Goal: Transaction & Acquisition: Purchase product/service

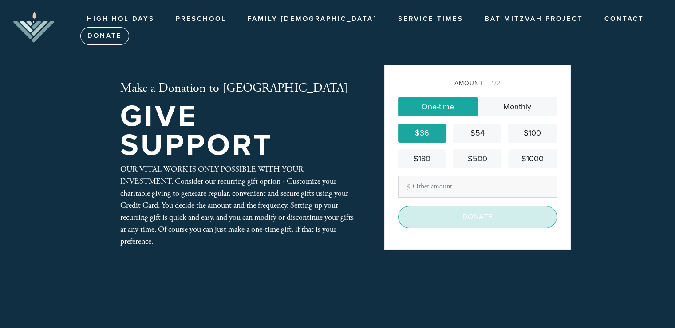
click at [515, 217] on input "Donate" at bounding box center [477, 217] width 159 height 22
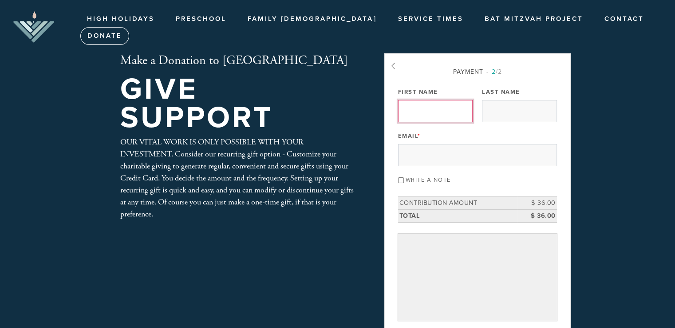
click at [433, 112] on input "First Name" at bounding box center [435, 111] width 75 height 22
type input "Sander"
type input "[PERSON_NAME]"
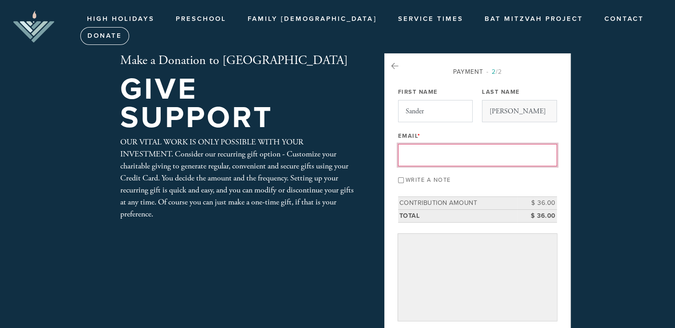
type input "[PERSON_NAME][EMAIL_ADDRESS][PERSON_NAME][DOMAIN_NAME]"
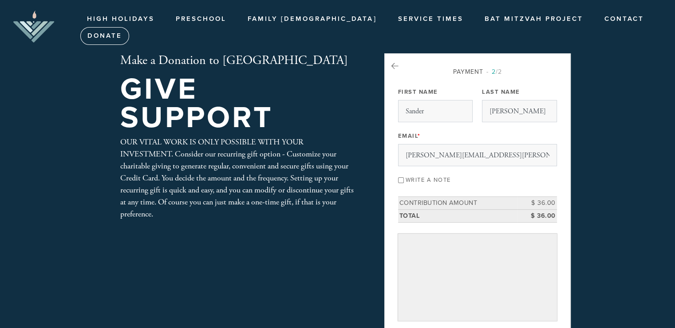
click at [400, 179] on input "Write a note" at bounding box center [401, 180] width 6 height 6
checkbox input "true"
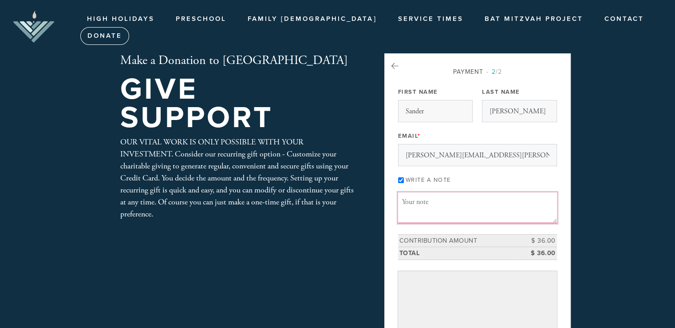
click at [425, 200] on textarea "Message or dedication" at bounding box center [477, 207] width 159 height 30
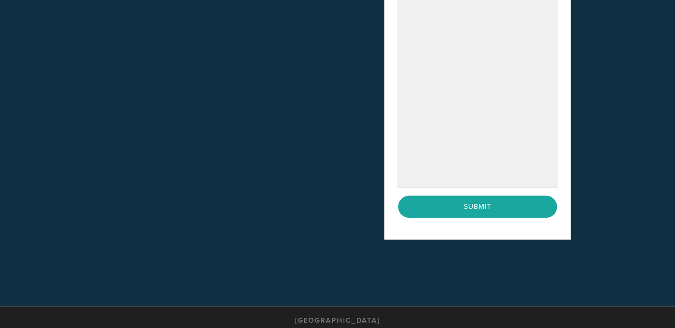
scroll to position [494, 0]
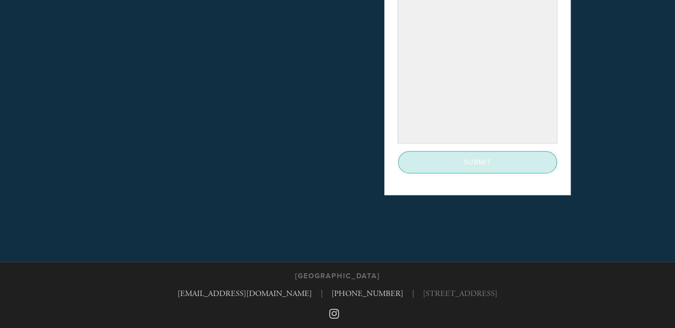
click at [483, 165] on input "Submit" at bounding box center [477, 162] width 159 height 22
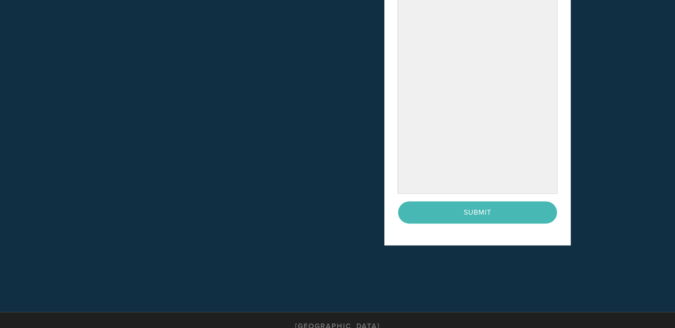
scroll to position [488, 0]
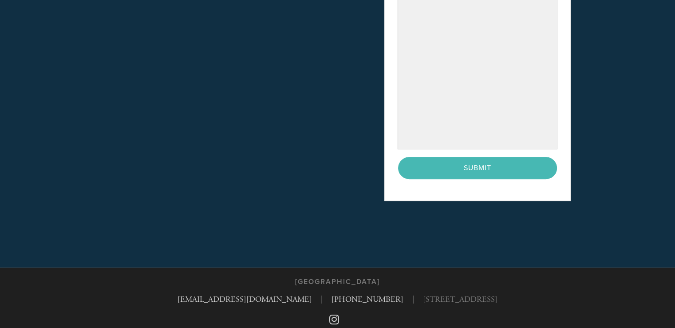
click at [477, 167] on div "< Previous Page Submit" at bounding box center [477, 168] width 159 height 22
click at [476, 164] on div "< Previous Page Submit" at bounding box center [477, 168] width 159 height 22
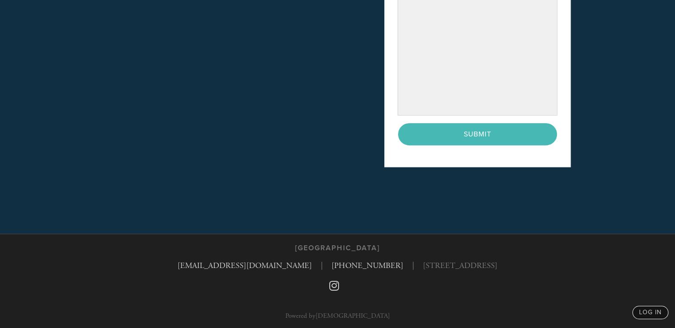
click at [462, 131] on div "< Previous Page Submit" at bounding box center [477, 134] width 159 height 22
click at [463, 131] on div "< Previous Page Submit" at bounding box center [477, 134] width 159 height 22
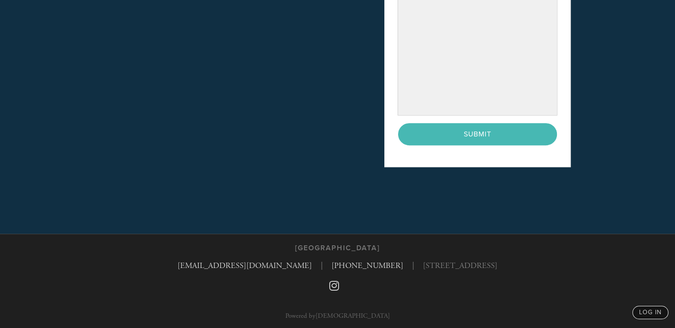
click at [485, 135] on div "< Previous Page Submit" at bounding box center [477, 134] width 159 height 22
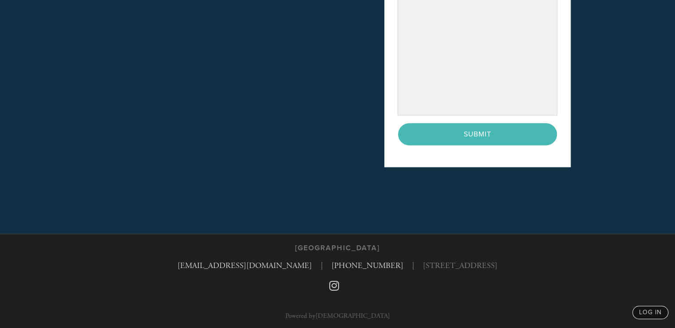
click at [479, 137] on div "< Previous Page Submit" at bounding box center [477, 134] width 159 height 22
click at [478, 137] on div "< Previous Page Submit" at bounding box center [477, 134] width 159 height 22
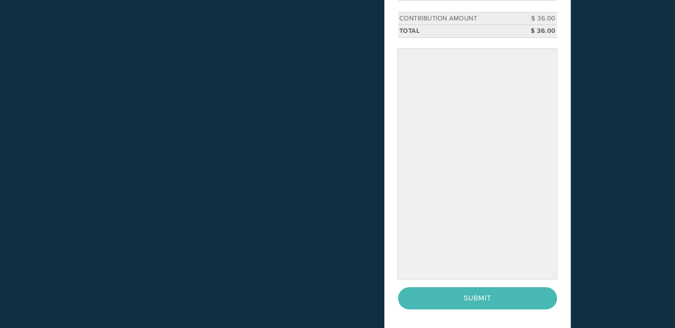
scroll to position [311, 0]
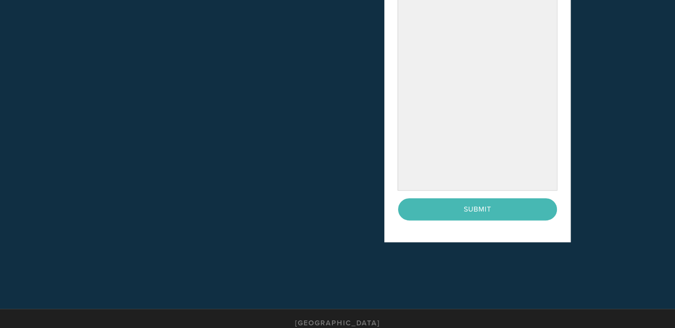
click at [479, 204] on div "< Previous Page Submit" at bounding box center [477, 209] width 159 height 22
click at [487, 204] on div "< Previous Page Submit" at bounding box center [477, 209] width 159 height 22
click at [487, 203] on div "< Previous Page Submit" at bounding box center [477, 209] width 159 height 22
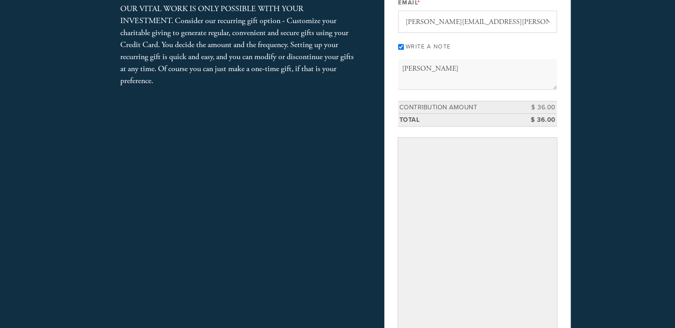
scroll to position [0, 0]
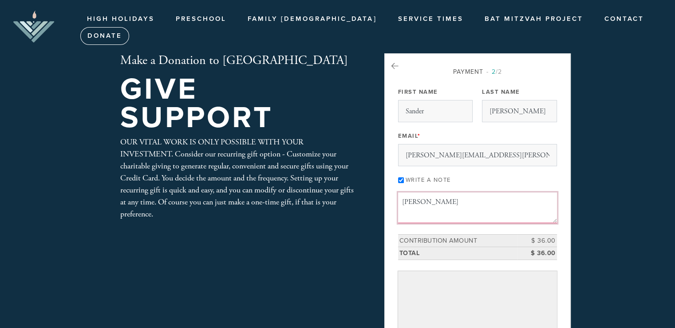
click at [455, 198] on textarea "Alia LeTorah" at bounding box center [477, 207] width 159 height 30
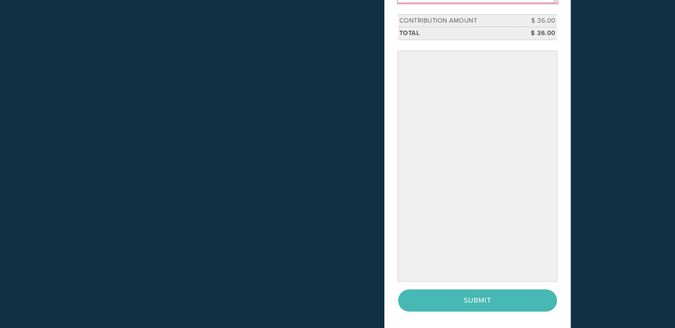
scroll to position [223, 0]
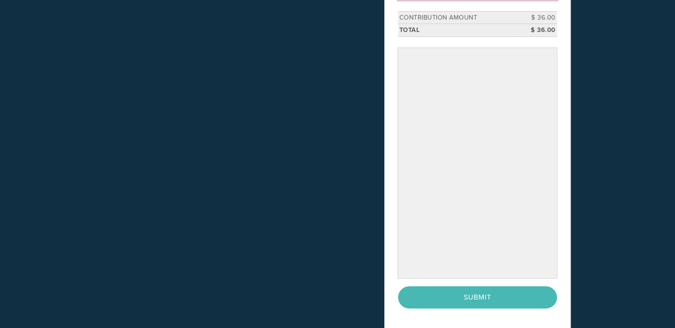
type textarea "Alia LeTorah aug 9"
click at [449, 293] on div "< Previous Page Submit" at bounding box center [477, 297] width 159 height 22
click at [476, 292] on div "< Previous Page Submit" at bounding box center [477, 297] width 159 height 22
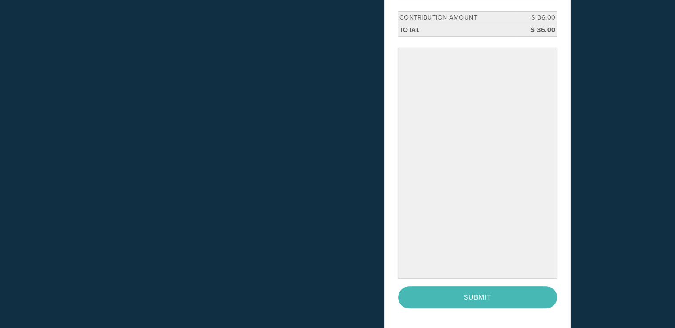
click at [476, 294] on div "< Previous Page Submit" at bounding box center [477, 297] width 159 height 22
click at [460, 295] on div "< Previous Page Submit" at bounding box center [477, 297] width 159 height 22
click at [442, 302] on div "< Previous Page Submit" at bounding box center [477, 297] width 159 height 22
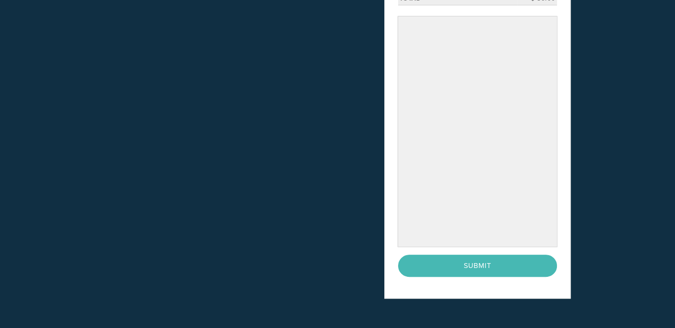
scroll to position [258, 0]
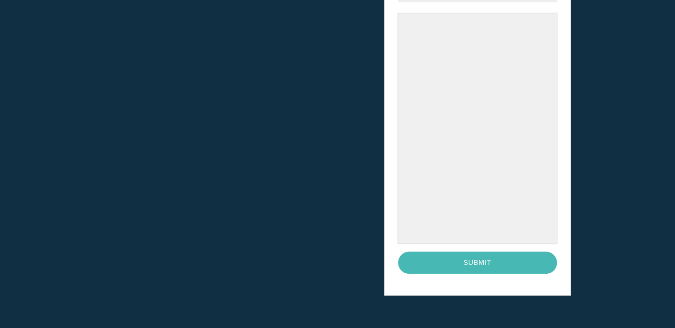
click at [419, 260] on div "< Previous Page Submit" at bounding box center [477, 262] width 159 height 22
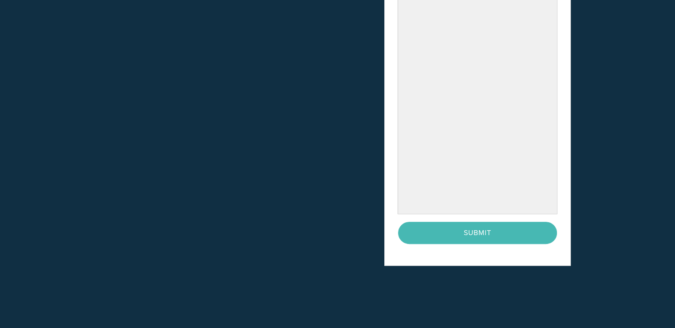
scroll to position [297, 0]
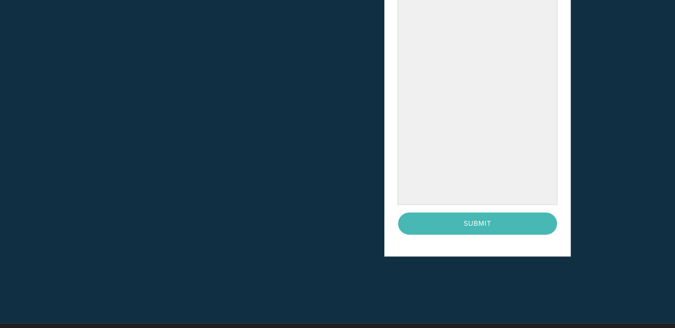
click at [421, 223] on div "< Previous Page Submit" at bounding box center [477, 223] width 159 height 22
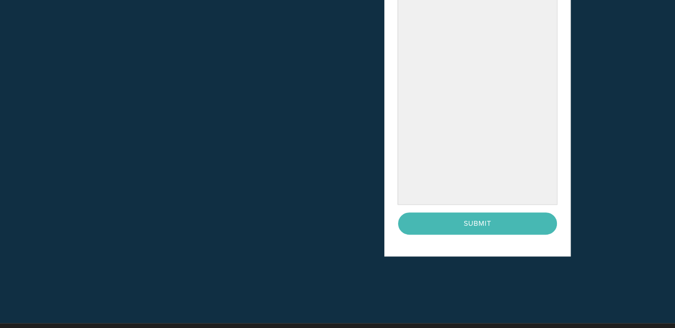
click at [421, 223] on div "< Previous Page Submit" at bounding box center [477, 223] width 159 height 22
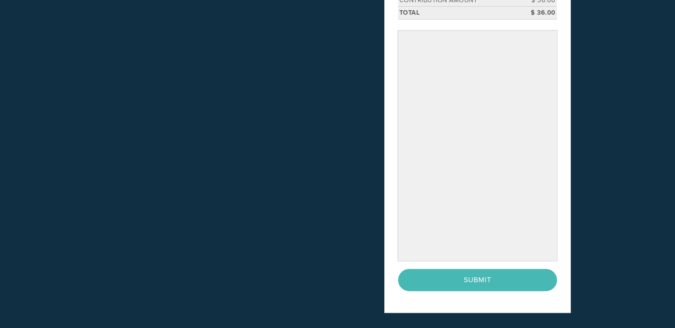
scroll to position [241, 0]
drag, startPoint x: 393, startPoint y: 197, endPoint x: 402, endPoint y: 234, distance: 38.1
click at [393, 198] on div "Payment 2 /2 Payment Processor Pay Later Credit Card First Name Sander Last Nam…" at bounding box center [478, 63] width 187 height 500
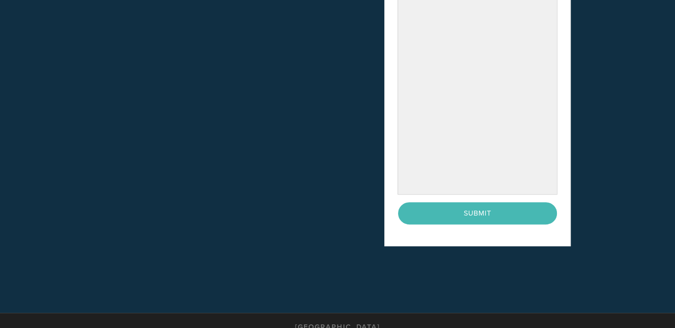
scroll to position [304, 0]
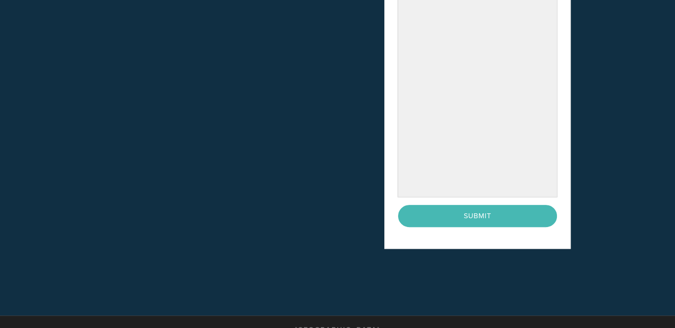
click at [512, 212] on div "< Previous Page Submit" at bounding box center [477, 216] width 159 height 22
click at [511, 210] on div "< Previous Page Submit" at bounding box center [477, 216] width 159 height 22
click at [515, 212] on div "< Previous Page Submit" at bounding box center [477, 216] width 159 height 22
click at [516, 214] on div "< Previous Page Submit" at bounding box center [477, 216] width 159 height 22
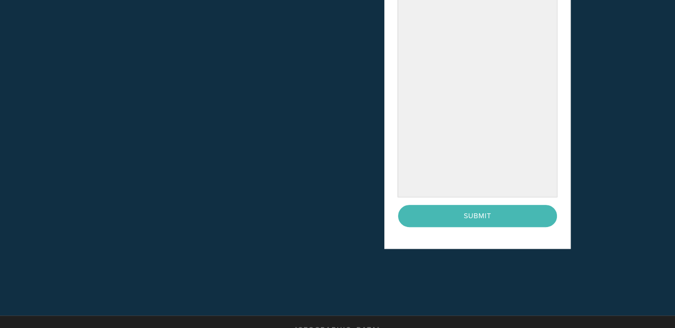
click at [433, 214] on div "< Previous Page Submit" at bounding box center [477, 216] width 159 height 22
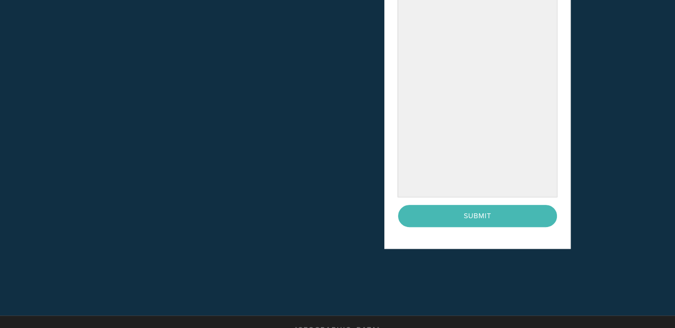
click at [435, 213] on div "< Previous Page Submit" at bounding box center [477, 216] width 159 height 22
click at [435, 212] on div "< Previous Page Submit" at bounding box center [477, 216] width 159 height 22
click at [436, 212] on div "< Previous Page Submit" at bounding box center [477, 216] width 159 height 22
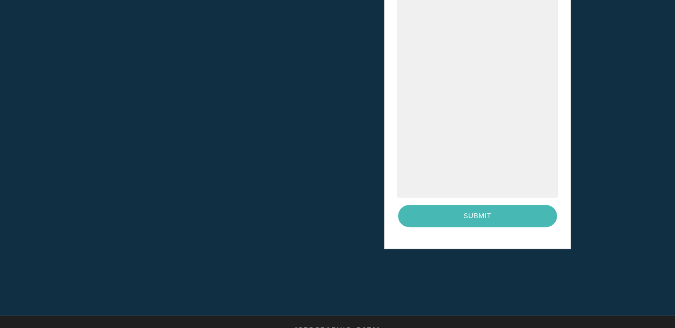
click at [436, 212] on div "< Previous Page Submit" at bounding box center [477, 216] width 159 height 22
click at [439, 213] on div "< Previous Page Submit" at bounding box center [477, 216] width 159 height 22
click at [440, 213] on div "< Previous Page Submit" at bounding box center [477, 216] width 159 height 22
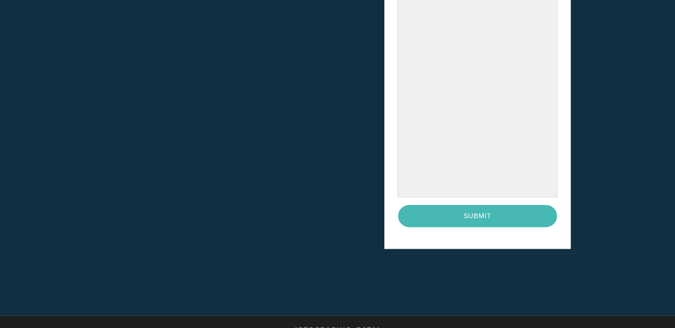
click at [440, 213] on div "< Previous Page Submit" at bounding box center [477, 216] width 159 height 22
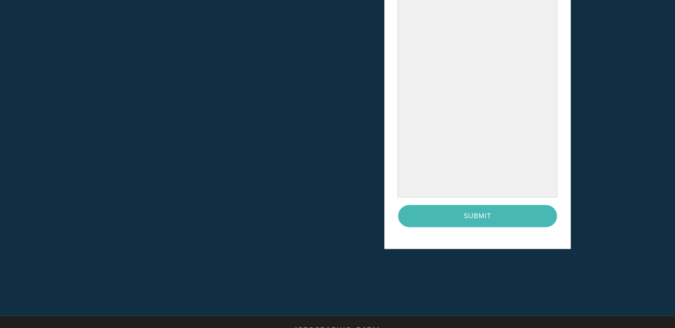
click at [440, 213] on div "< Previous Page Submit" at bounding box center [477, 216] width 159 height 22
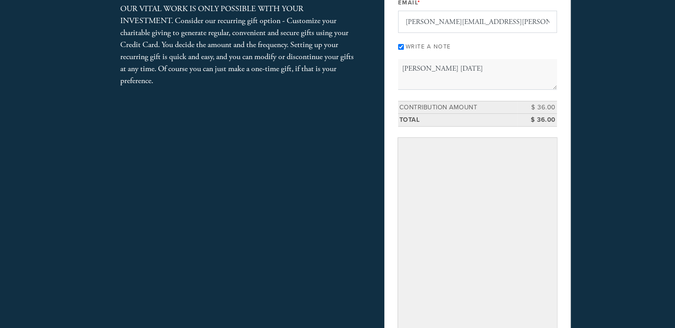
scroll to position [266, 0]
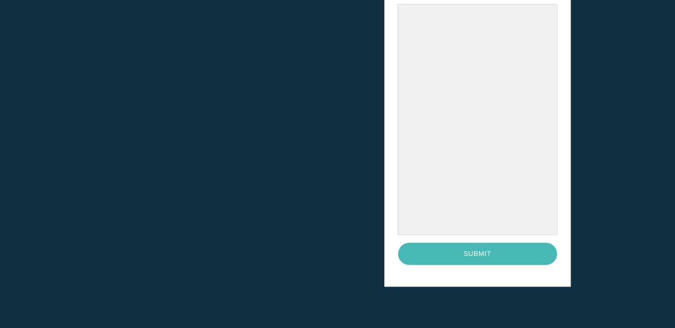
click at [431, 278] on div "Payment 2 /2 Payment Processor Pay Later Credit Card First Name Sander Last Nam…" at bounding box center [478, 37] width 187 height 500
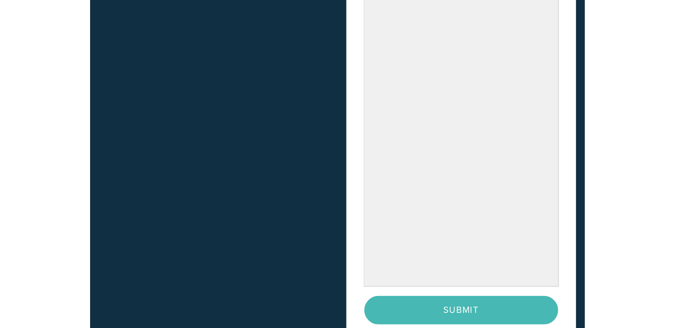
scroll to position [233, 0]
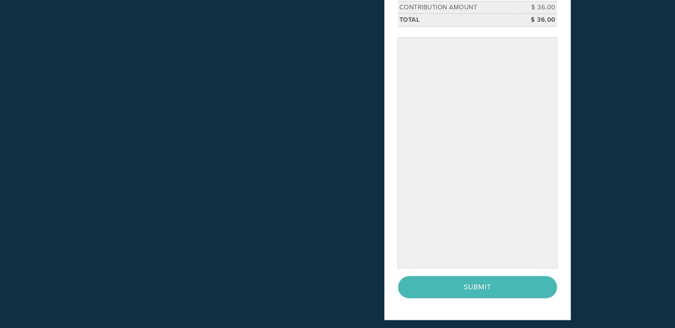
click at [478, 289] on div "< Previous Page Submit" at bounding box center [477, 287] width 159 height 22
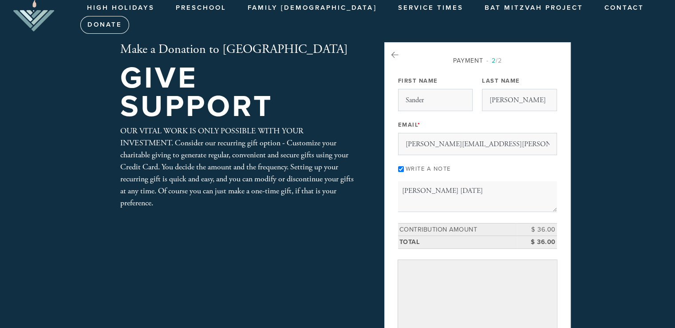
scroll to position [0, 0]
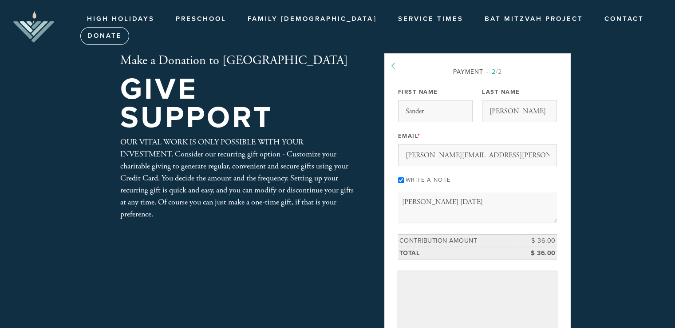
click at [393, 64] on icon at bounding box center [395, 66] width 7 height 8
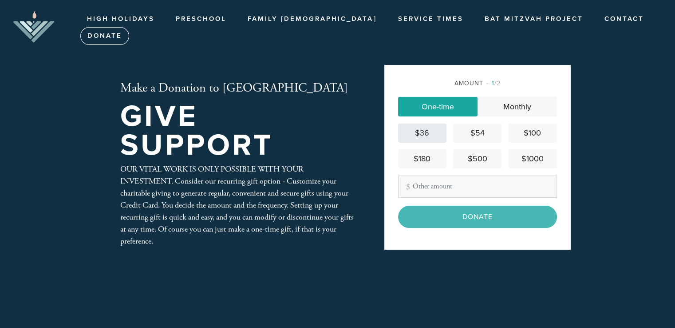
click at [423, 128] on div "$36" at bounding box center [422, 133] width 41 height 12
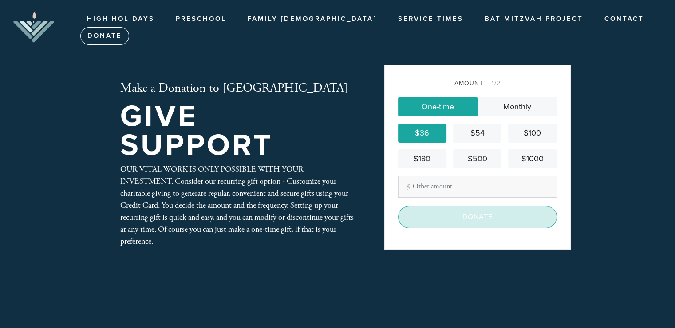
click at [456, 214] on input "Donate" at bounding box center [477, 217] width 159 height 22
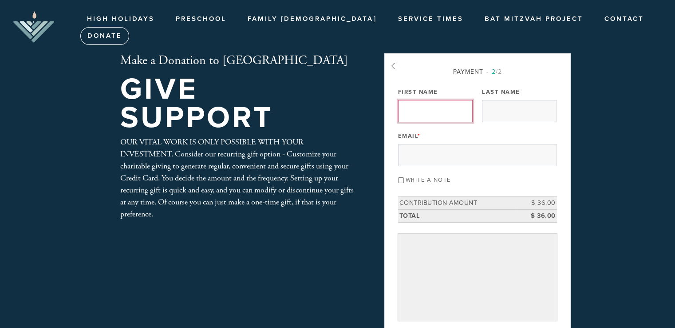
click at [439, 113] on input "First Name" at bounding box center [435, 111] width 75 height 22
type input "Sander"
type input "[PERSON_NAME]"
type input "[PERSON_NAME][EMAIL_ADDRESS][PERSON_NAME][DOMAIN_NAME]"
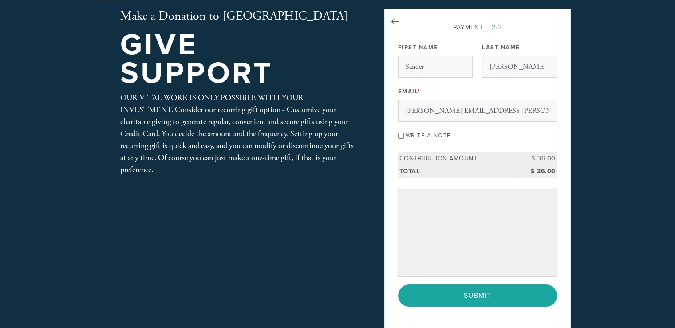
click at [401, 134] on input "Write a note" at bounding box center [401, 136] width 6 height 6
checkbox input "true"
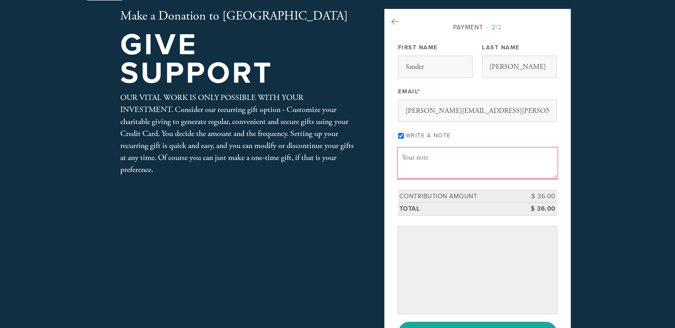
click at [428, 155] on textarea "Message or dedication" at bounding box center [477, 163] width 159 height 30
click at [418, 156] on textarea "Alia aleatorah" at bounding box center [477, 163] width 159 height 30
click at [446, 161] on textarea "Alia leatorah" at bounding box center [477, 163] width 159 height 30
click at [426, 156] on textarea "Alia leatorah" at bounding box center [477, 163] width 159 height 30
click at [444, 157] on textarea "Alia leaTorah" at bounding box center [477, 163] width 159 height 30
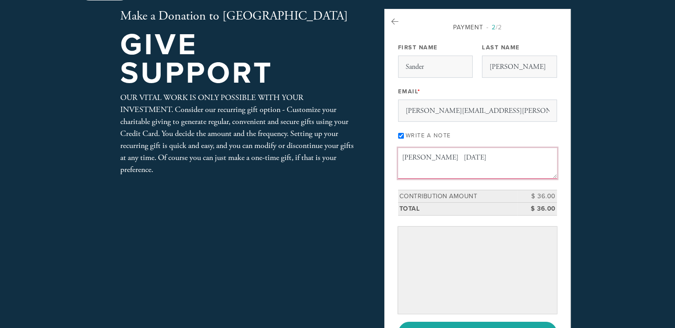
scroll to position [133, 0]
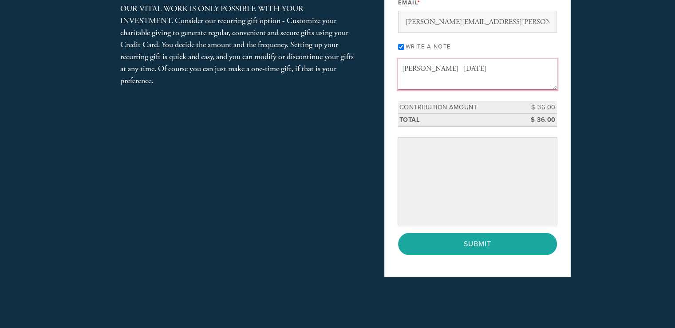
type textarea "Alia leaTorah August 9"
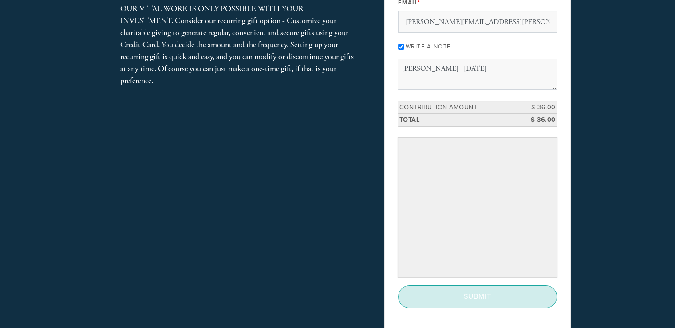
click at [492, 298] on input "Submit" at bounding box center [477, 296] width 159 height 22
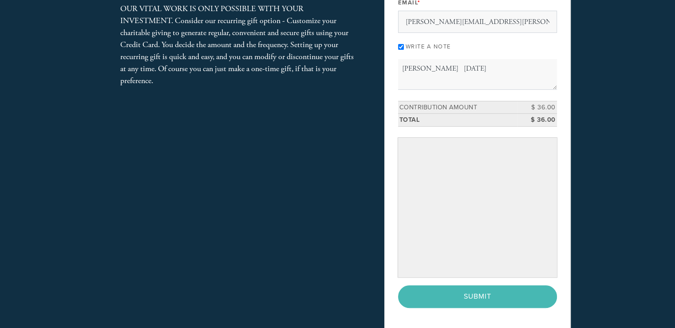
click at [486, 297] on div "< Previous Page Submit" at bounding box center [477, 296] width 159 height 22
click at [486, 296] on div "< Previous Page Submit" at bounding box center [477, 296] width 159 height 22
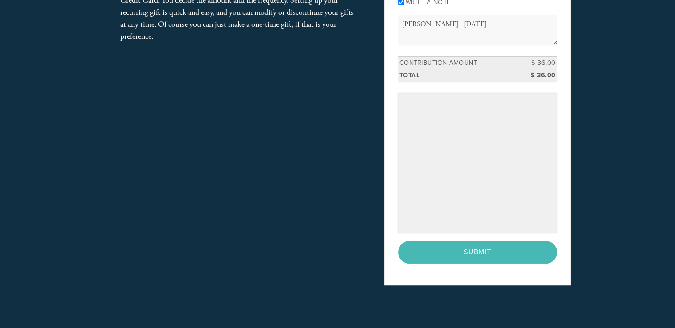
click at [476, 249] on div "< Previous Page Submit" at bounding box center [477, 252] width 159 height 22
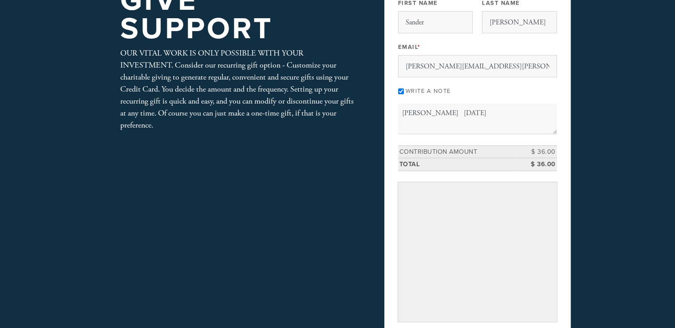
scroll to position [133, 0]
